Goal: Transaction & Acquisition: Subscribe to service/newsletter

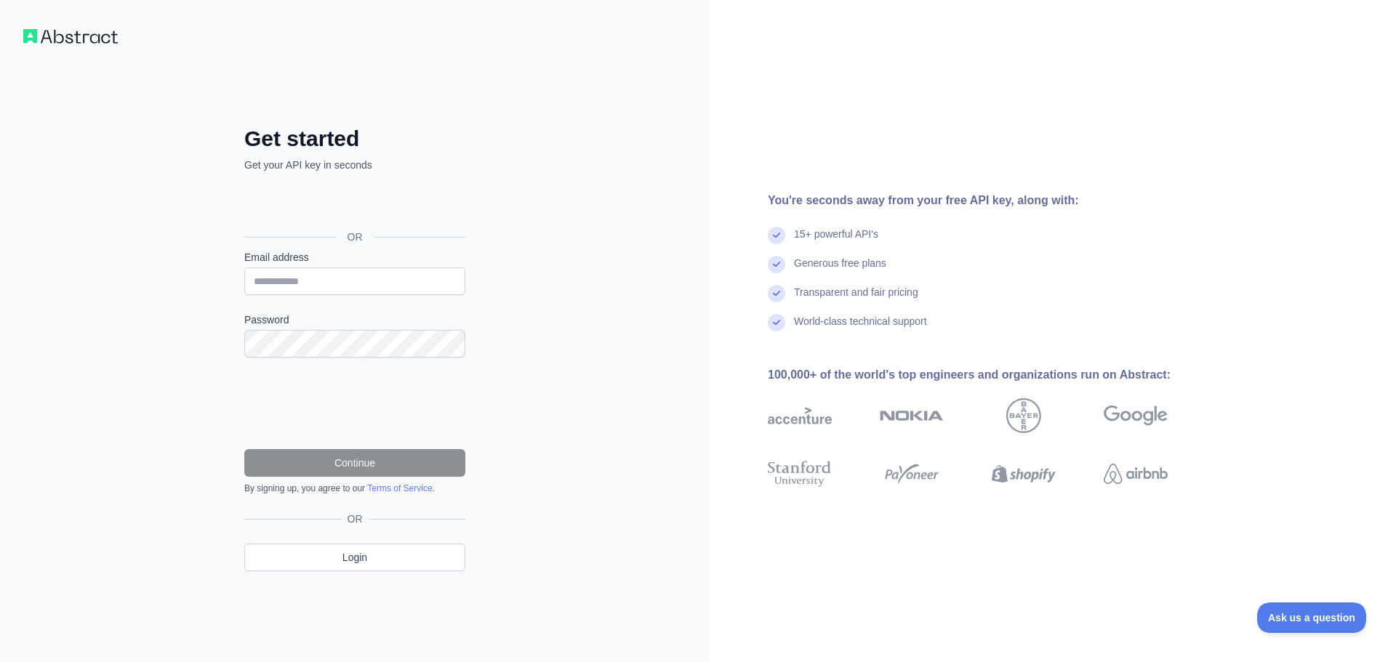
click at [562, 241] on div "Get started Get your API key in seconds OR Email address Password Continue By s…" at bounding box center [354, 331] width 709 height 662
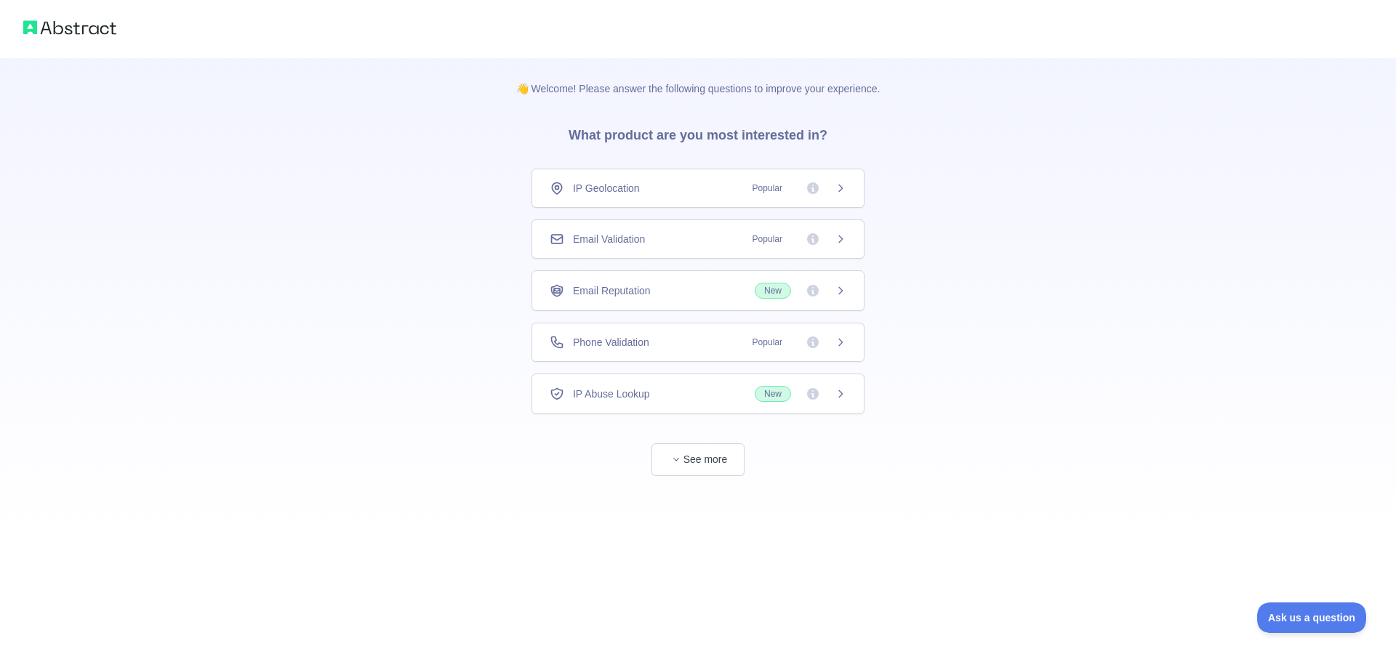
click at [658, 189] on div "IP Geolocation Popular" at bounding box center [698, 188] width 297 height 15
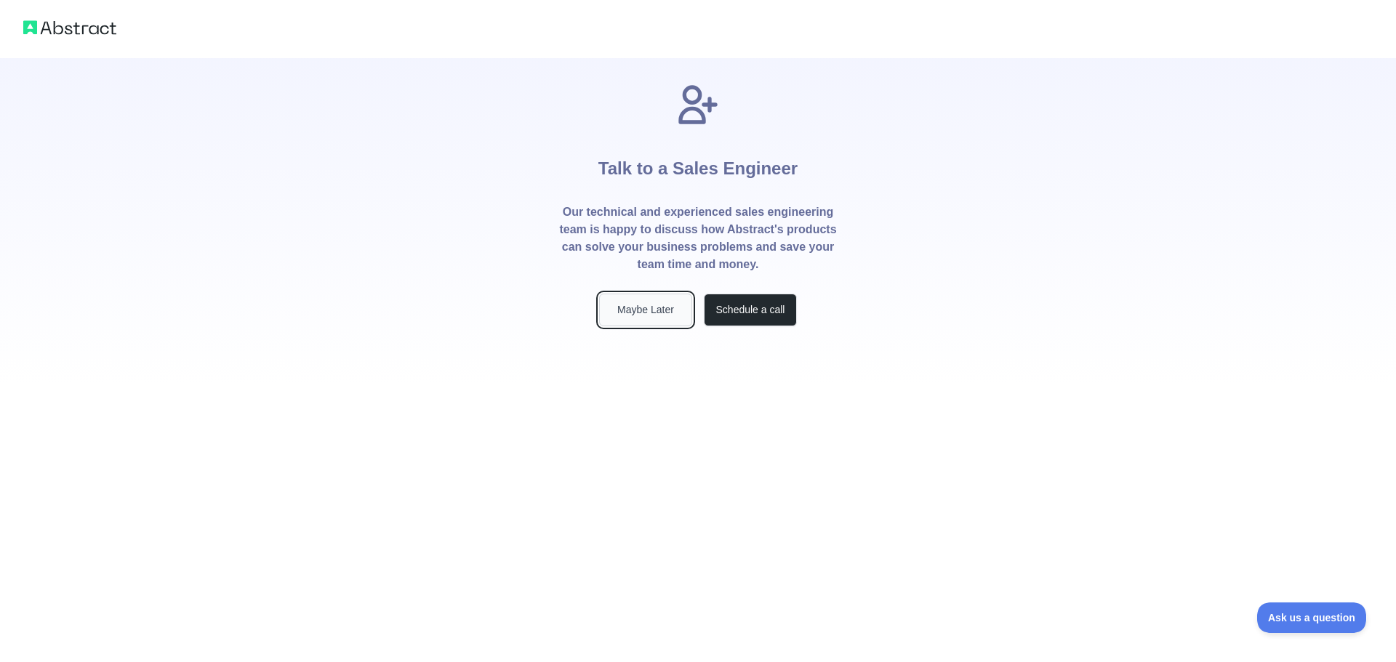
click at [648, 314] on button "Maybe Later" at bounding box center [645, 310] width 93 height 33
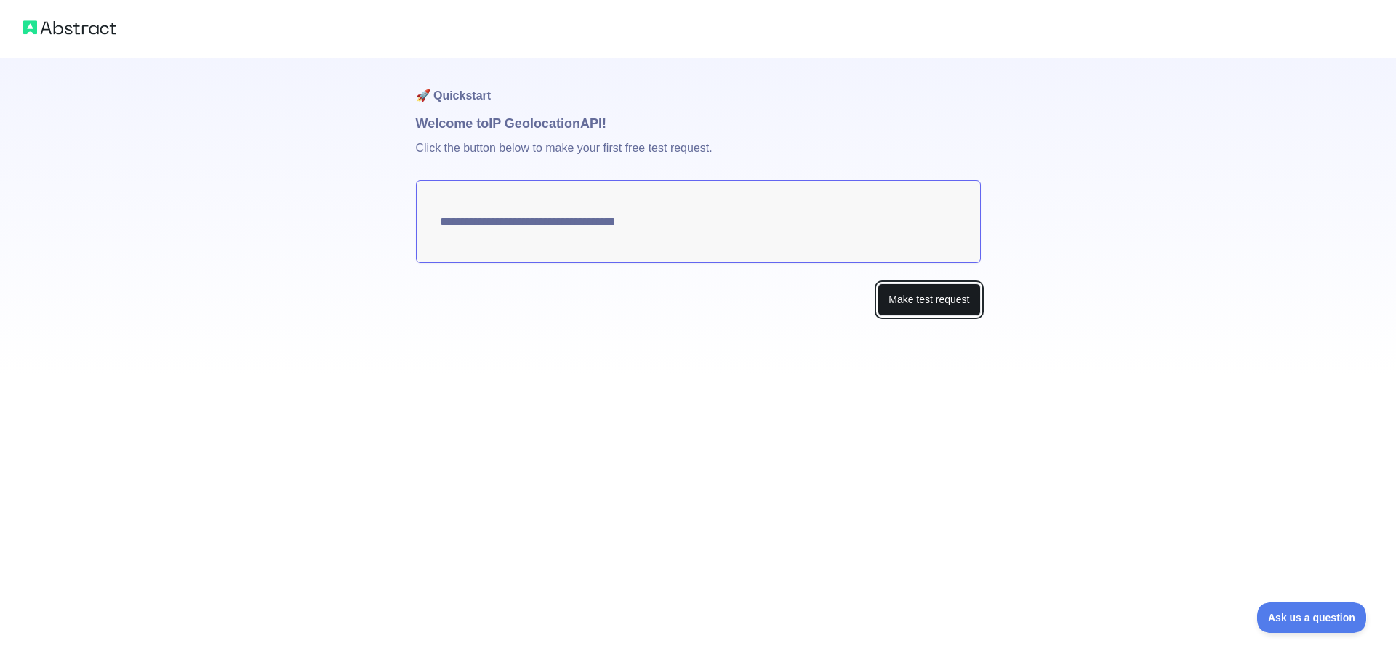
click at [940, 302] on button "Make test request" at bounding box center [928, 300] width 102 height 33
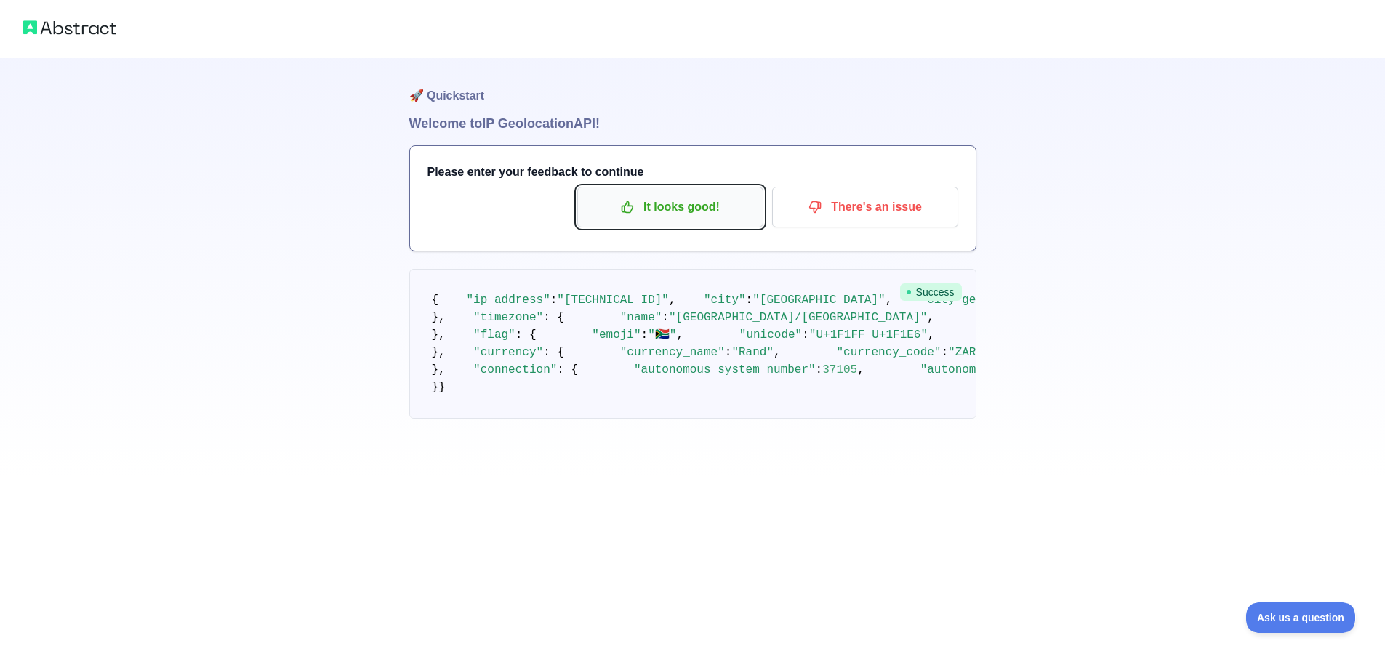
click at [689, 213] on p "It looks good!" at bounding box center [670, 207] width 164 height 25
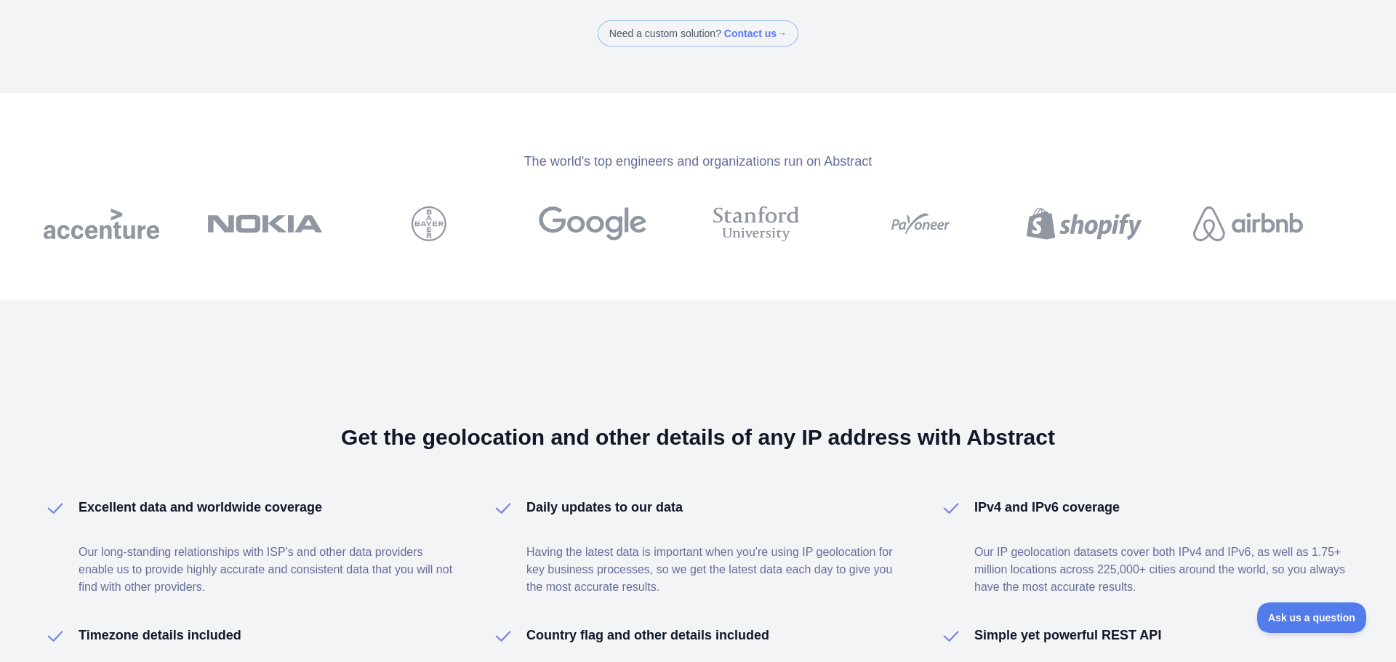
scroll to position [545, 0]
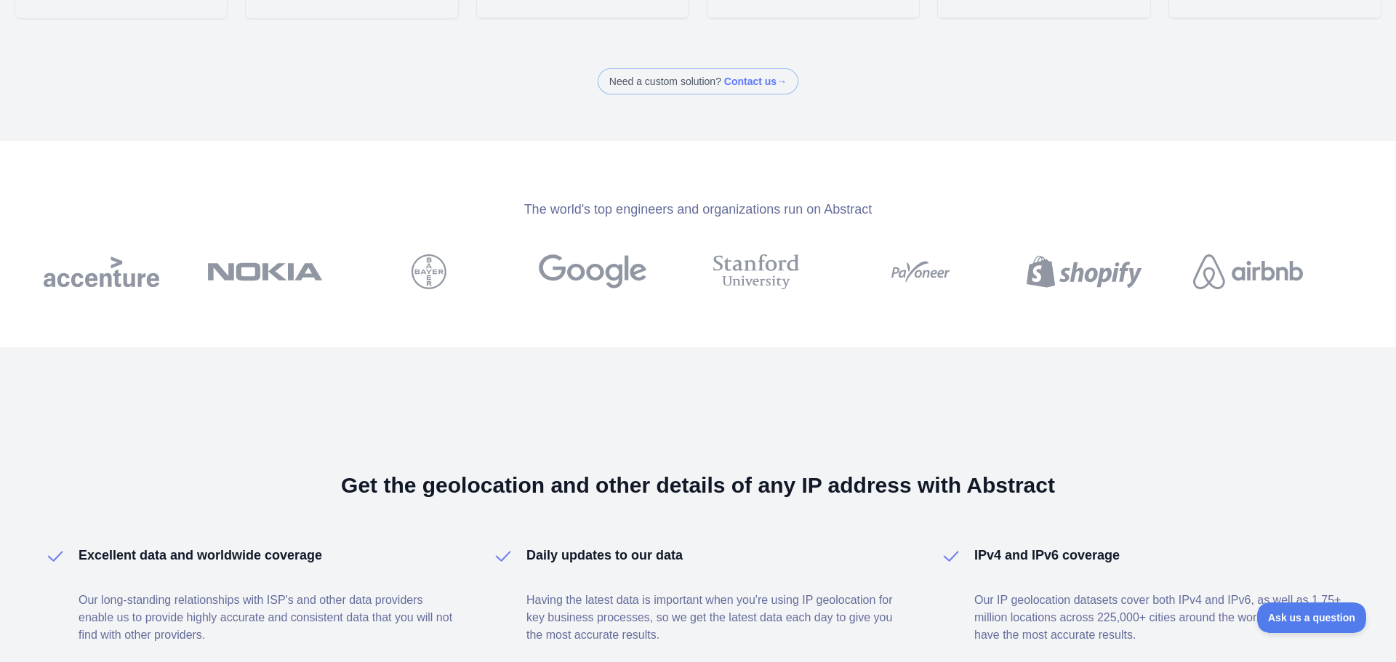
click at [920, 220] on div "The world's top engineers and organizations run on Abstract" at bounding box center [698, 209] width 1396 height 20
click at [371, 311] on div "The world's top engineers and organizations run on Abstract" at bounding box center [698, 244] width 1396 height 206
click at [477, 311] on div "The world's top engineers and organizations run on Abstract" at bounding box center [698, 244] width 1396 height 206
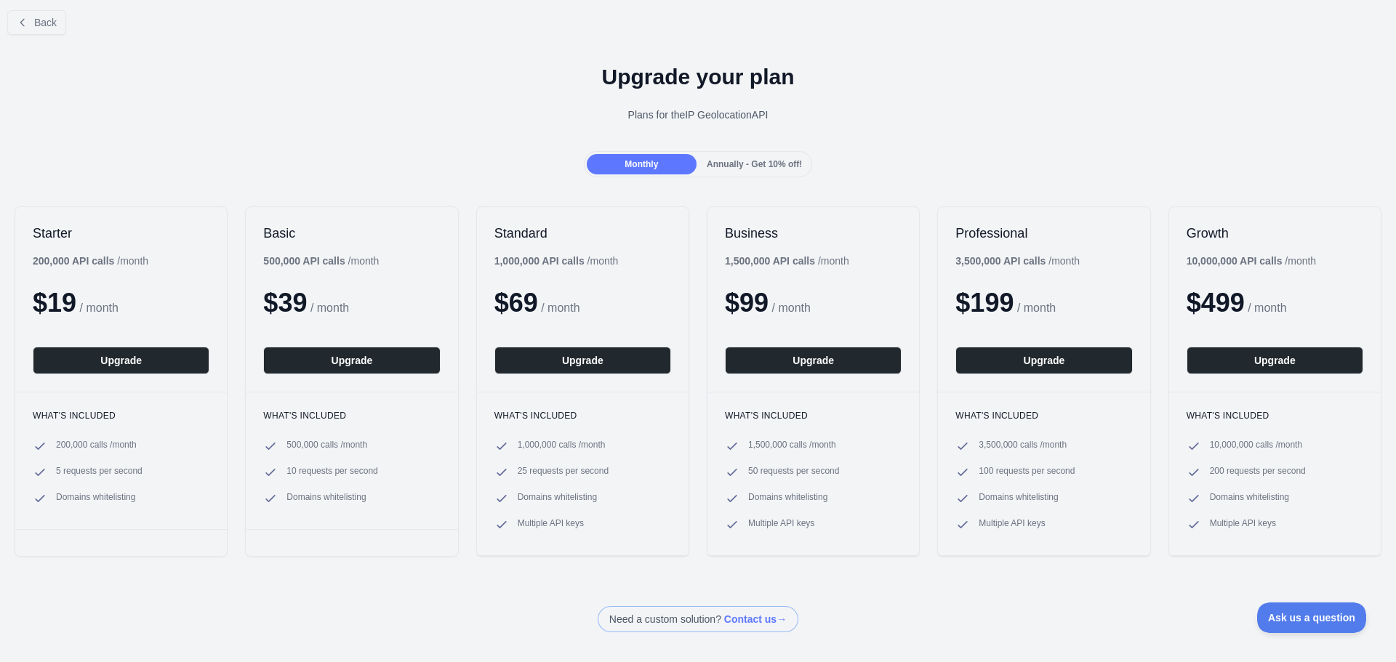
scroll to position [0, 0]
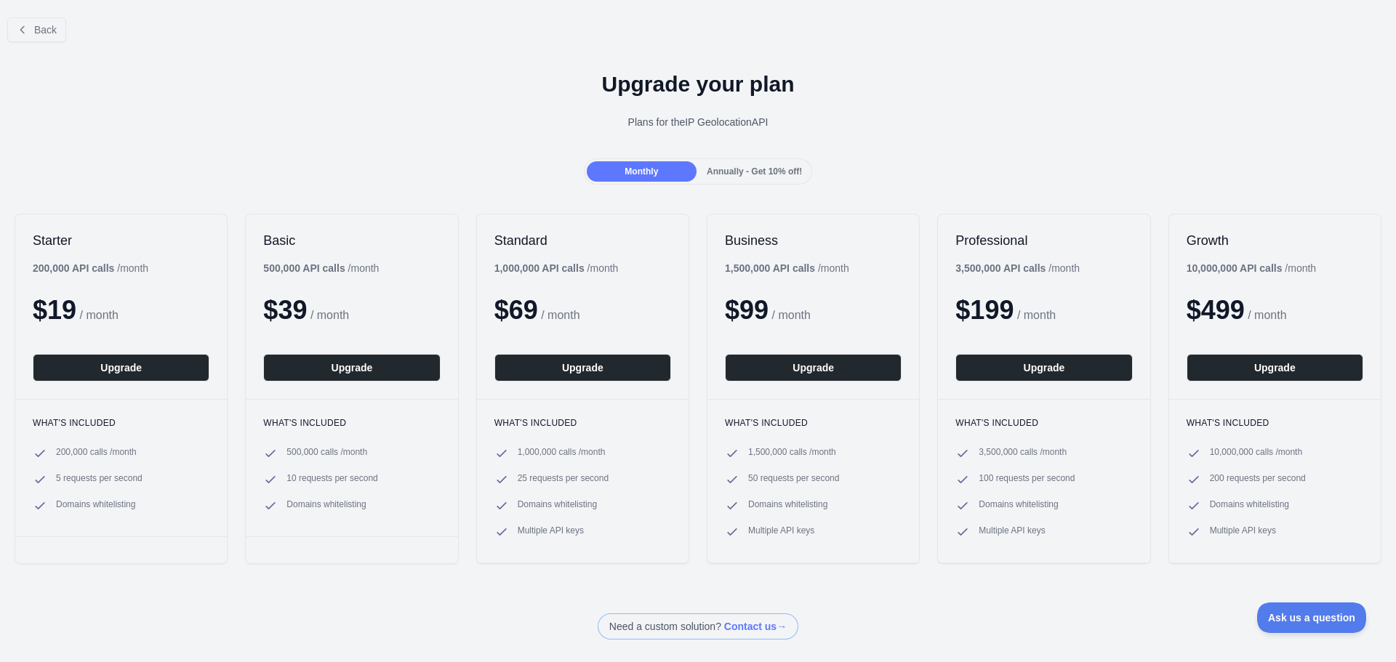
drag, startPoint x: 1252, startPoint y: 66, endPoint x: 1250, endPoint y: 31, distance: 35.7
click at [1252, 66] on div "Upgrade your plan Plans for the IP Geolocation API" at bounding box center [698, 106] width 1396 height 105
click at [1332, 76] on h1 "Upgrade your plan" at bounding box center [698, 84] width 1372 height 26
